Goal: Check status

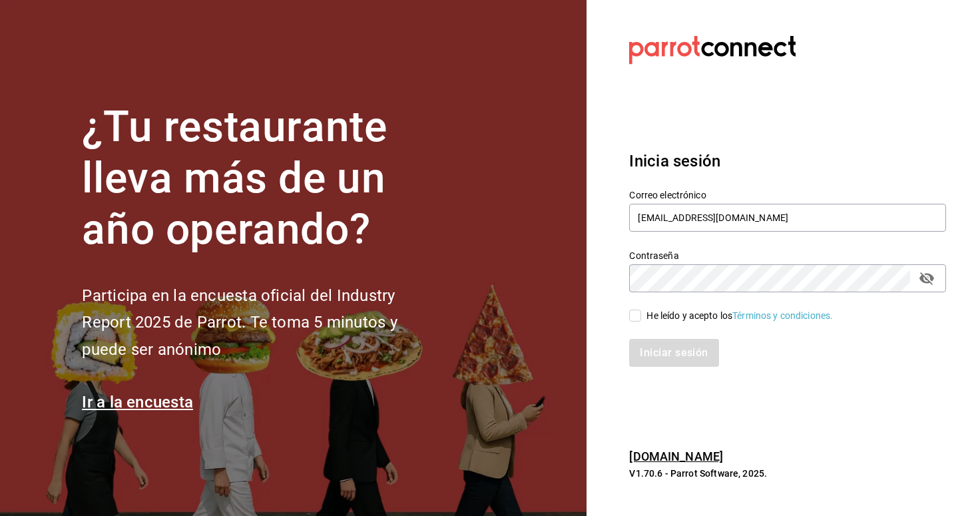
type input "[EMAIL_ADDRESS][DOMAIN_NAME]"
click at [637, 317] on input "He leído y acepto los Términos y condiciones." at bounding box center [635, 316] width 12 height 12
checkbox input "true"
click at [666, 348] on button "Iniciar sesión" at bounding box center [674, 353] width 91 height 28
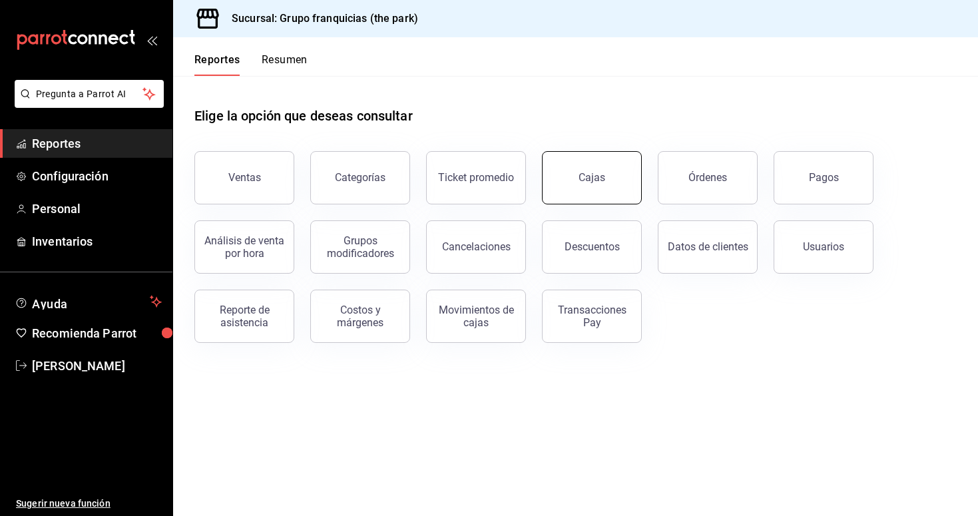
click at [599, 188] on link "Cajas" at bounding box center [592, 177] width 100 height 53
